Goal: Check status: Check status

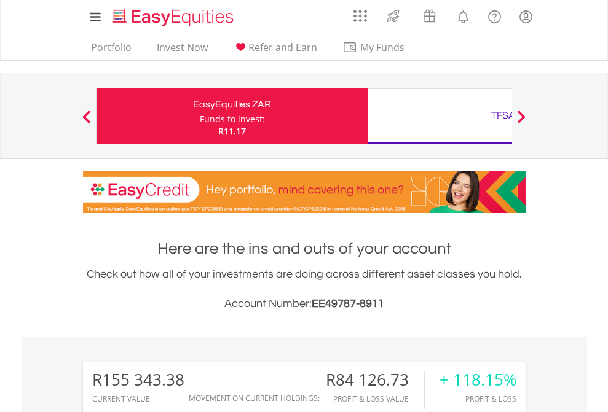
scroll to position [118, 193]
click at [200, 116] on div "Funds to invest:" at bounding box center [232, 119] width 65 height 12
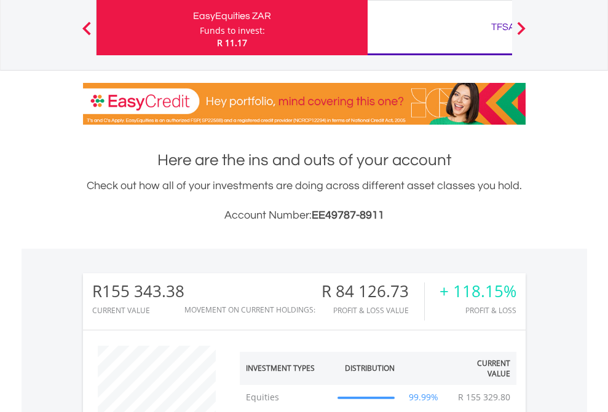
click at [439, 28] on div "TFSA" at bounding box center [503, 26] width 256 height 17
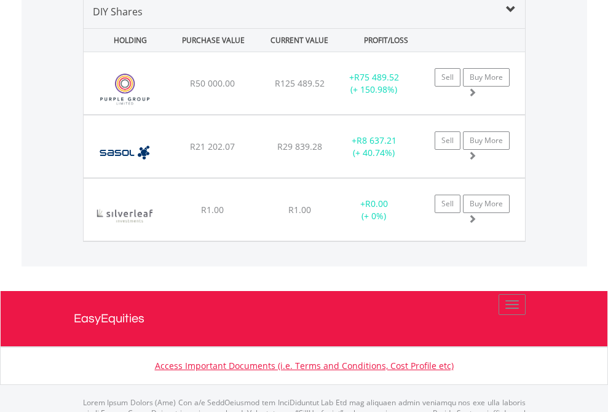
scroll to position [1188, 0]
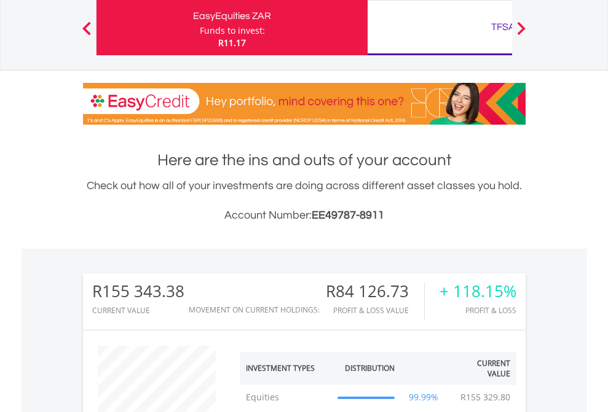
scroll to position [118, 193]
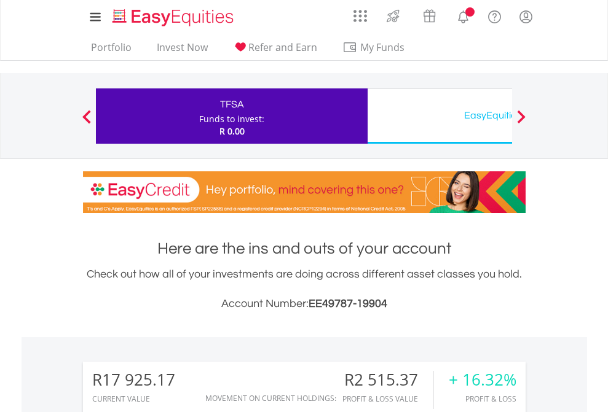
scroll to position [118, 193]
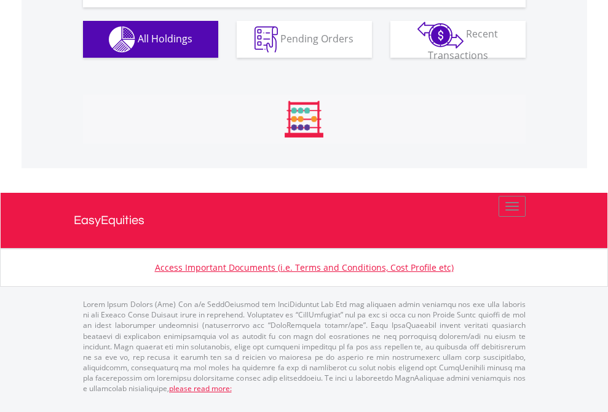
scroll to position [1366, 0]
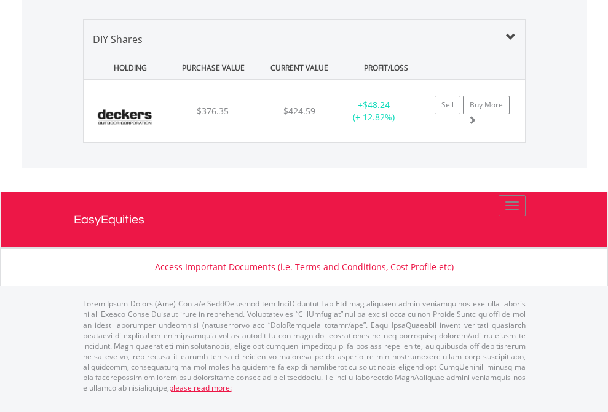
scroll to position [118, 193]
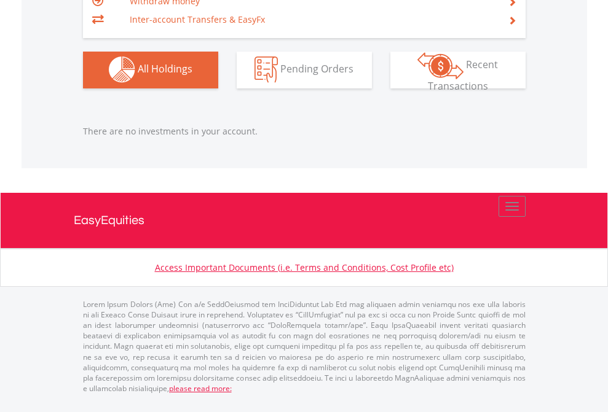
scroll to position [118, 193]
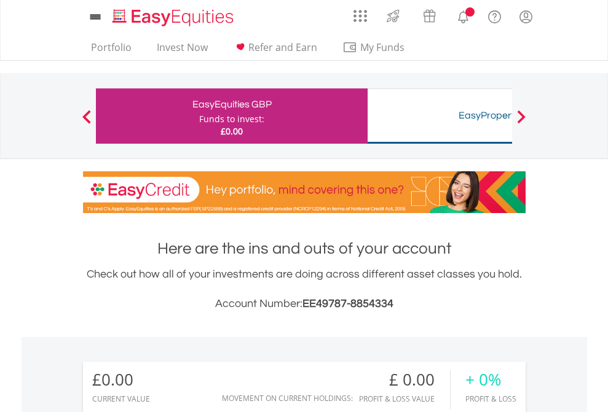
scroll to position [118, 193]
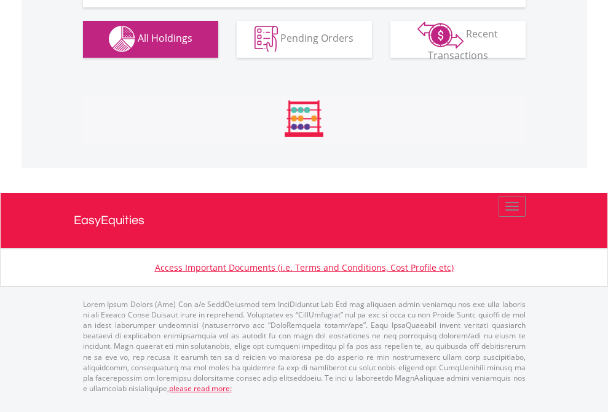
scroll to position [1216, 0]
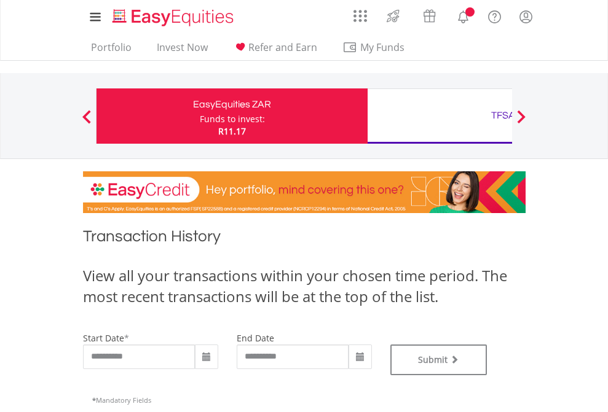
type input "**********"
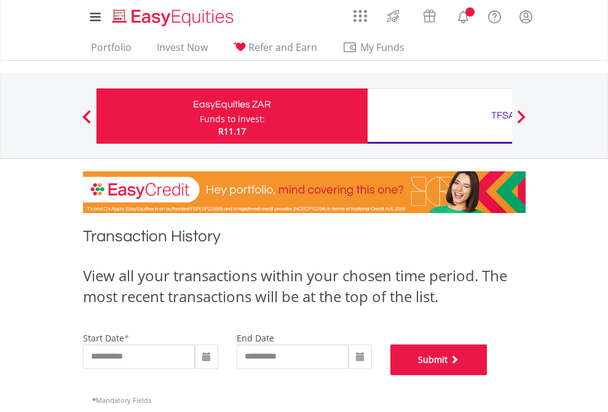
click at [487, 375] on button "Submit" at bounding box center [438, 360] width 97 height 31
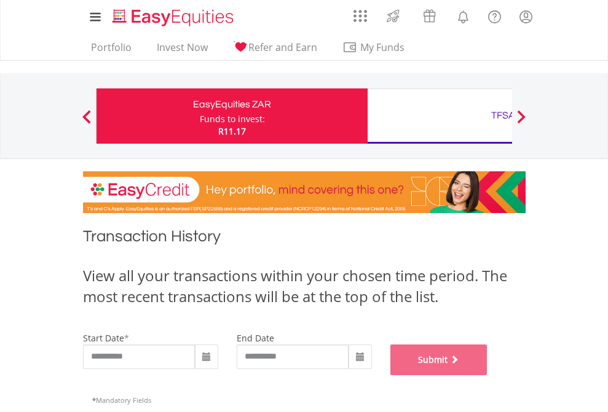
scroll to position [498, 0]
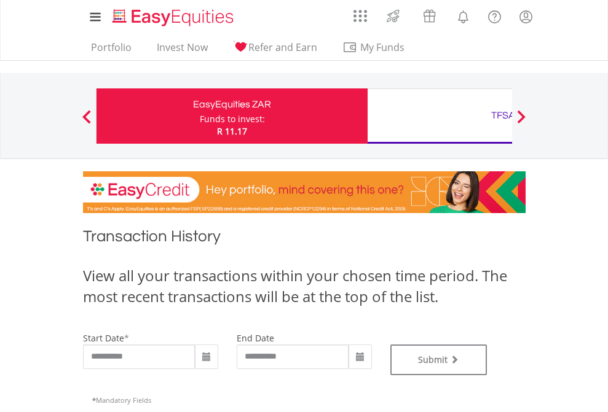
click at [439, 116] on div "TFSA" at bounding box center [503, 115] width 256 height 17
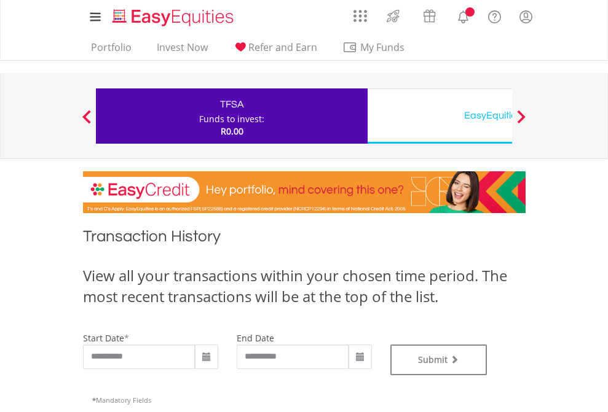
type input "**********"
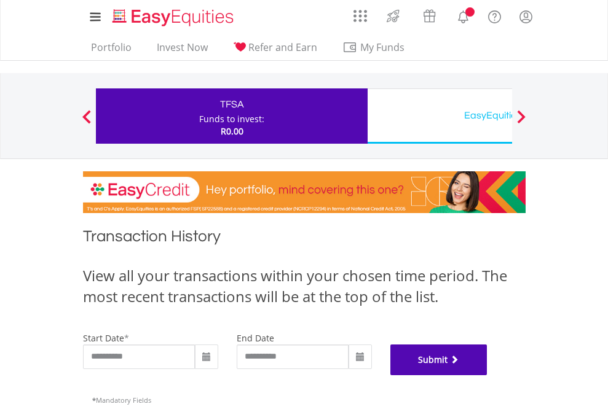
click at [487, 375] on button "Submit" at bounding box center [438, 360] width 97 height 31
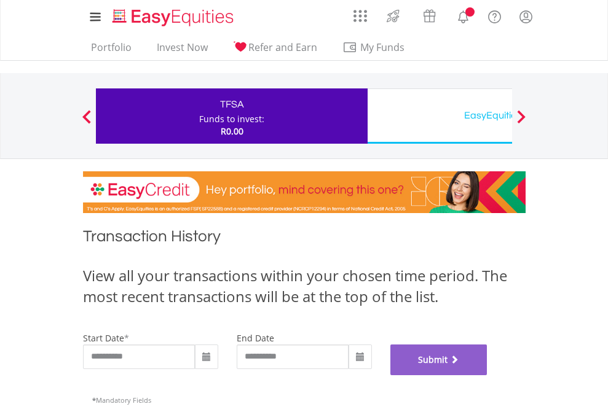
scroll to position [498, 0]
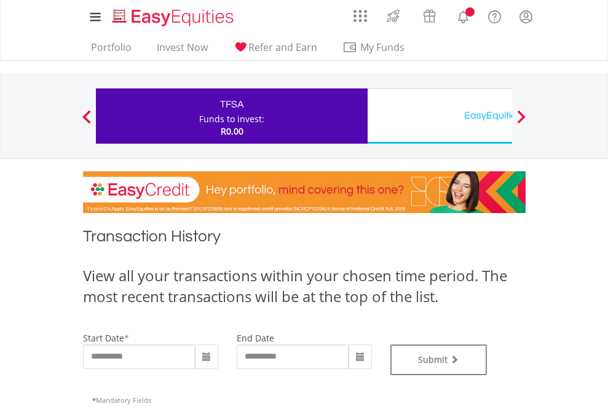
click at [439, 116] on div "EasyEquities USD" at bounding box center [503, 115] width 256 height 17
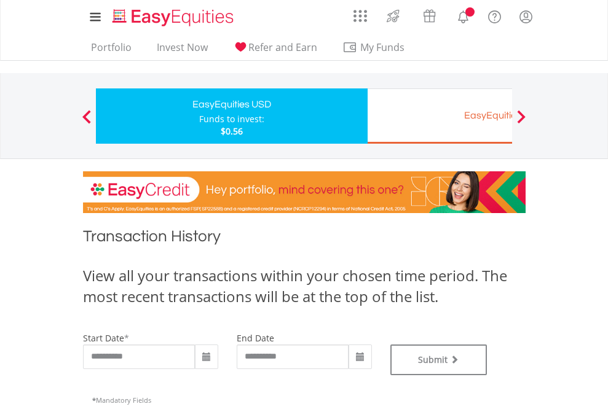
type input "**********"
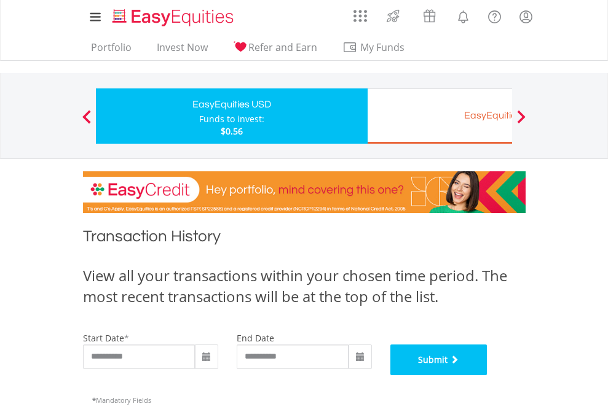
click at [487, 375] on button "Submit" at bounding box center [438, 360] width 97 height 31
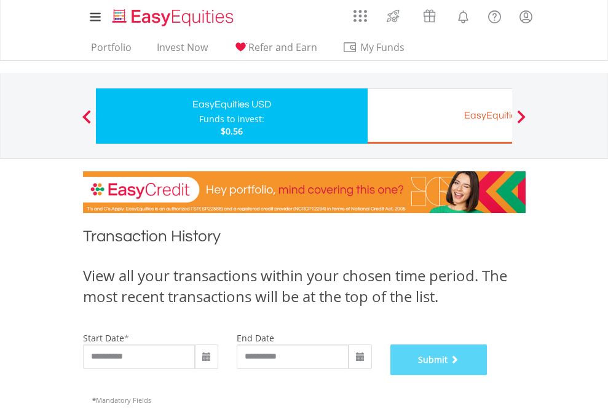
scroll to position [498, 0]
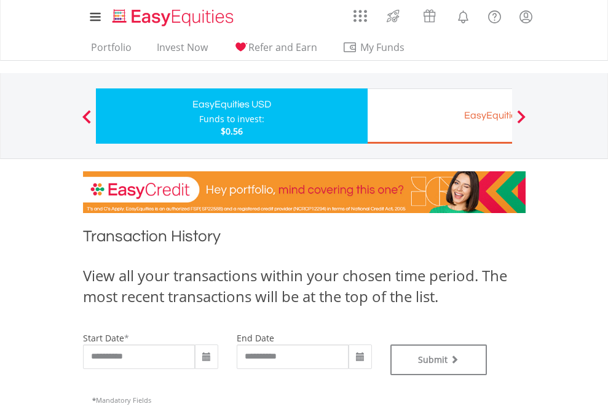
click at [439, 116] on div "EasyEquities EUR" at bounding box center [503, 115] width 256 height 17
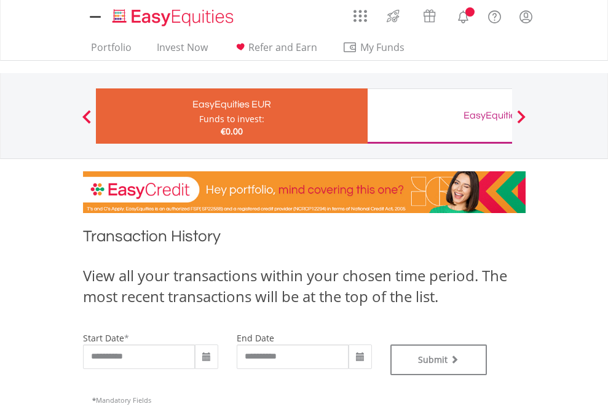
type input "**********"
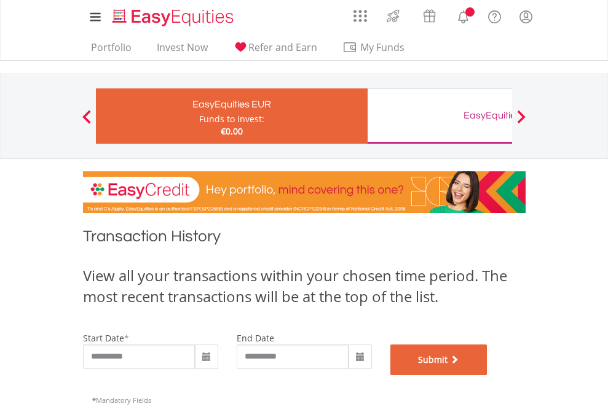
click at [487, 375] on button "Submit" at bounding box center [438, 360] width 97 height 31
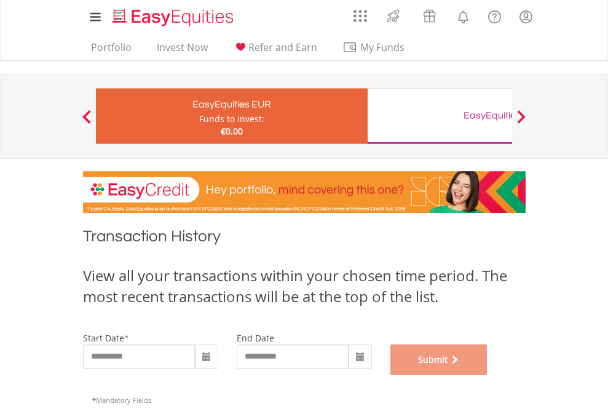
scroll to position [498, 0]
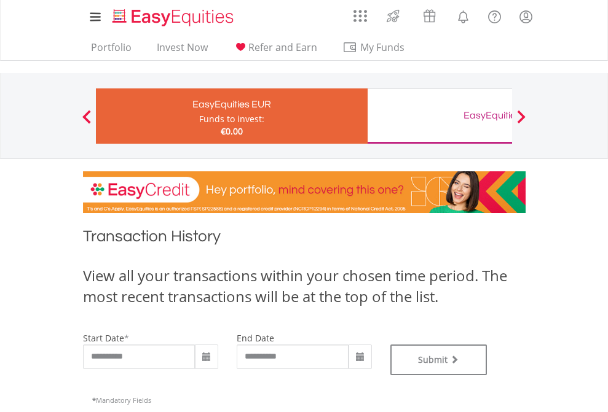
click at [439, 116] on div "EasyEquities GBP" at bounding box center [503, 115] width 256 height 17
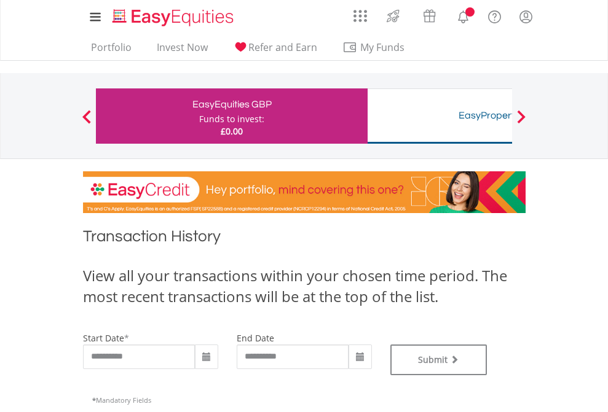
type input "**********"
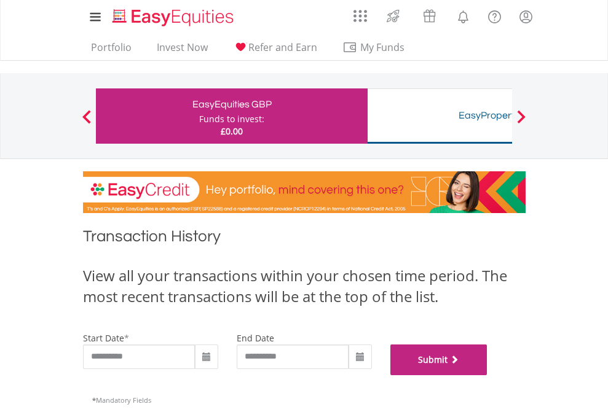
click at [487, 375] on button "Submit" at bounding box center [438, 360] width 97 height 31
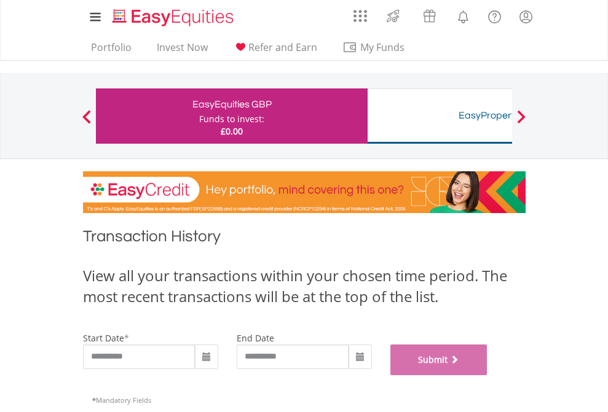
scroll to position [498, 0]
